Goal: Task Accomplishment & Management: Use online tool/utility

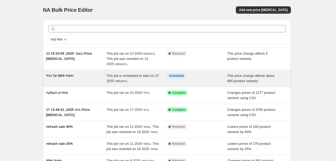
click at [85, 78] on div "חיסול 50% על הכל" at bounding box center [76, 78] width 61 height 10
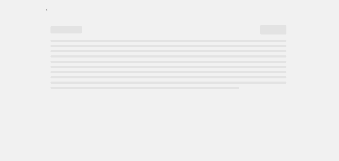
select select "pcap"
select select "no_change"
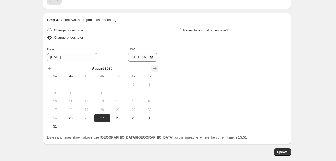
scroll to position [513, 0]
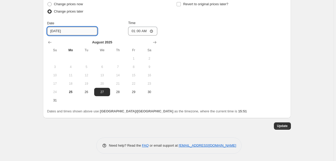
click at [65, 30] on input "8/27/2025" at bounding box center [72, 31] width 50 height 8
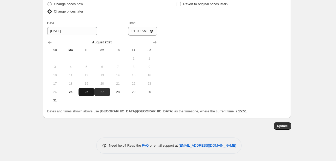
click at [88, 93] on span "26" at bounding box center [86, 92] width 11 height 4
type input "8/26/2025"
click at [151, 31] on input "01:00" at bounding box center [142, 31] width 29 height 9
click at [136, 32] on input "01:00" at bounding box center [142, 31] width 29 height 9
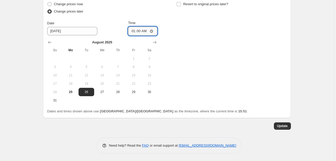
click at [143, 31] on input "01:00" at bounding box center [142, 31] width 29 height 9
click at [140, 28] on input "01:00" at bounding box center [142, 31] width 29 height 9
click at [140, 29] on input "01:00" at bounding box center [142, 31] width 29 height 9
click at [187, 75] on div "Change prices now Change prices later Date 8/26/2025 Time 01:00 August 2025 Su …" at bounding box center [167, 53] width 240 height 104
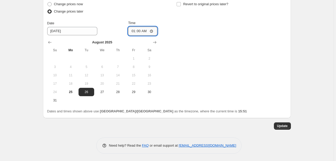
click at [145, 28] on input "01:00" at bounding box center [142, 31] width 29 height 9
click at [141, 30] on input "01:00" at bounding box center [142, 31] width 29 height 9
click at [178, 26] on div "Change prices now Change prices later Date 8/26/2025 Time 01:00 August 2025 Su …" at bounding box center [167, 53] width 240 height 104
click at [284, 125] on span "Update" at bounding box center [282, 126] width 11 height 4
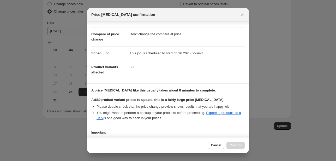
scroll to position [54, 0]
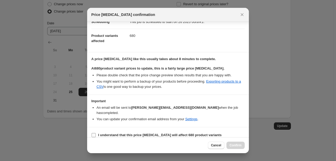
click at [134, 133] on b "I understand that this price change job will affect 680 product variants" at bounding box center [160, 135] width 124 height 4
click at [96, 133] on input "I understand that this price change job will affect 680 product variants" at bounding box center [94, 135] width 4 height 4
checkbox input "true"
click at [240, 144] on span "Confirm" at bounding box center [236, 145] width 12 height 4
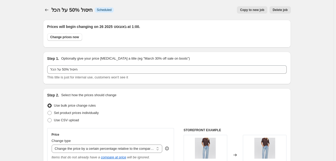
scroll to position [513, 0]
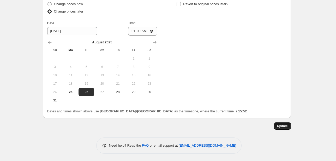
click at [282, 127] on button "Update" at bounding box center [282, 125] width 17 height 7
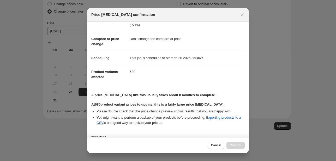
scroll to position [54, 0]
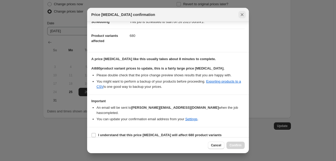
click at [243, 13] on icon "Close" at bounding box center [242, 14] width 5 height 5
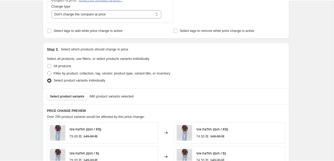
scroll to position [188, 0]
